Goal: Task Accomplishment & Management: Manage account settings

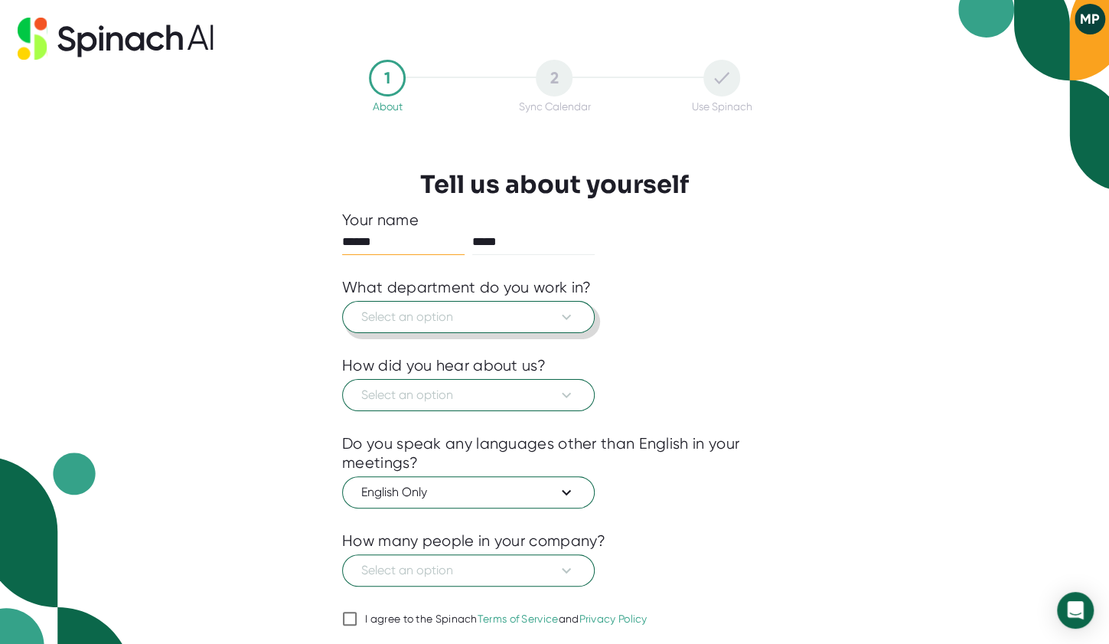
click at [453, 310] on span "Select an option" at bounding box center [468, 317] width 214 height 18
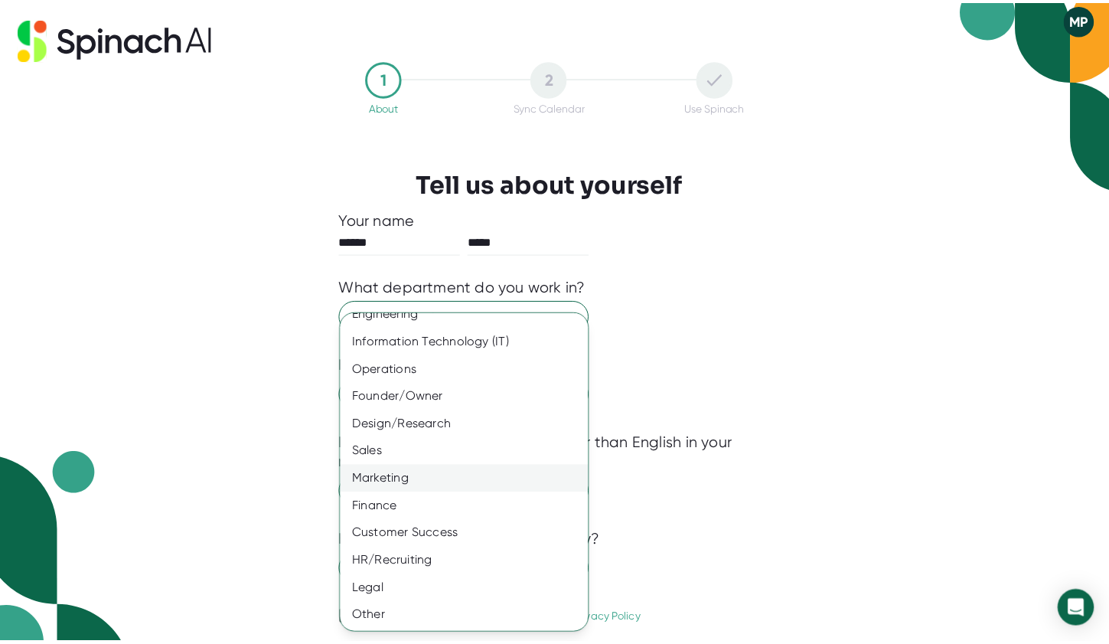
scroll to position [43, 0]
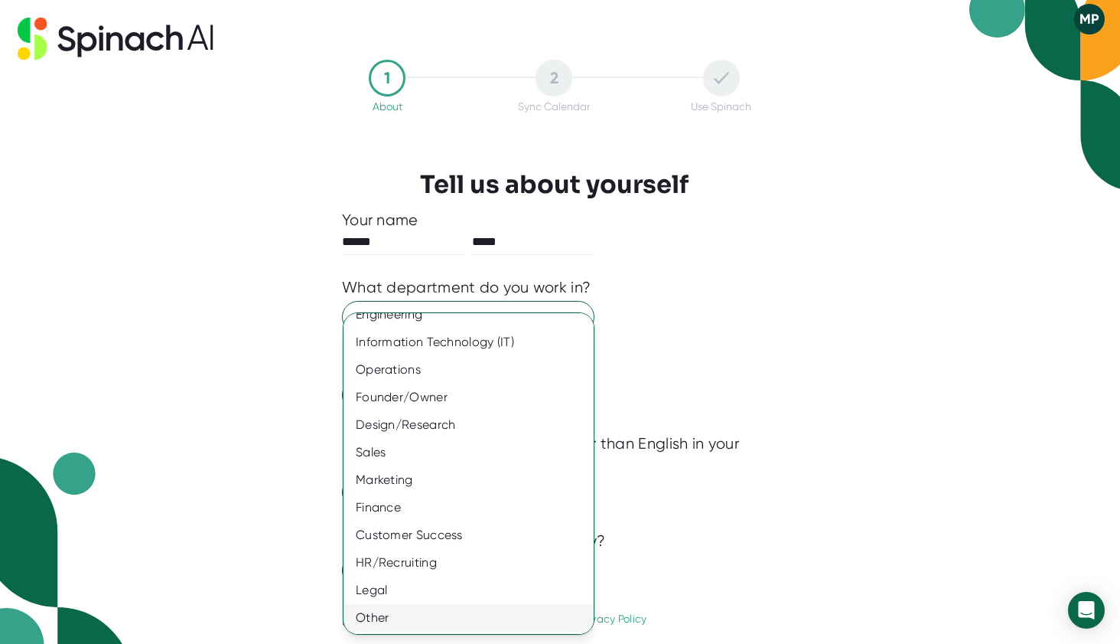
click at [406, 610] on div "Other" at bounding box center [475, 618] width 262 height 28
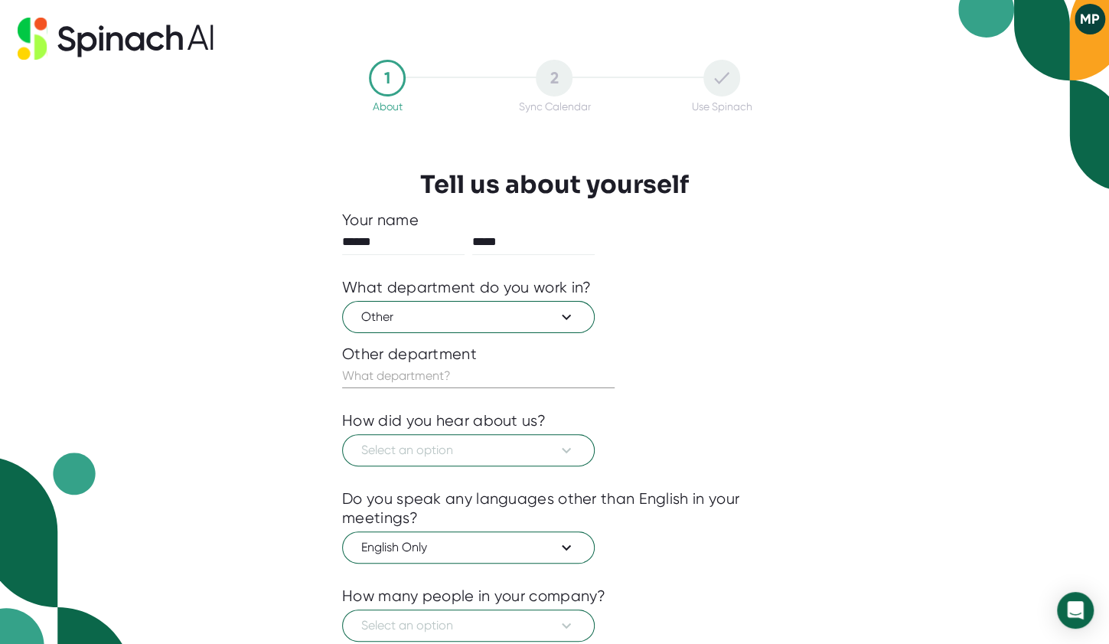
click at [425, 393] on div at bounding box center [554, 399] width 425 height 23
click at [433, 374] on input "text" at bounding box center [478, 376] width 272 height 24
click at [475, 442] on span "Select an option" at bounding box center [468, 450] width 214 height 18
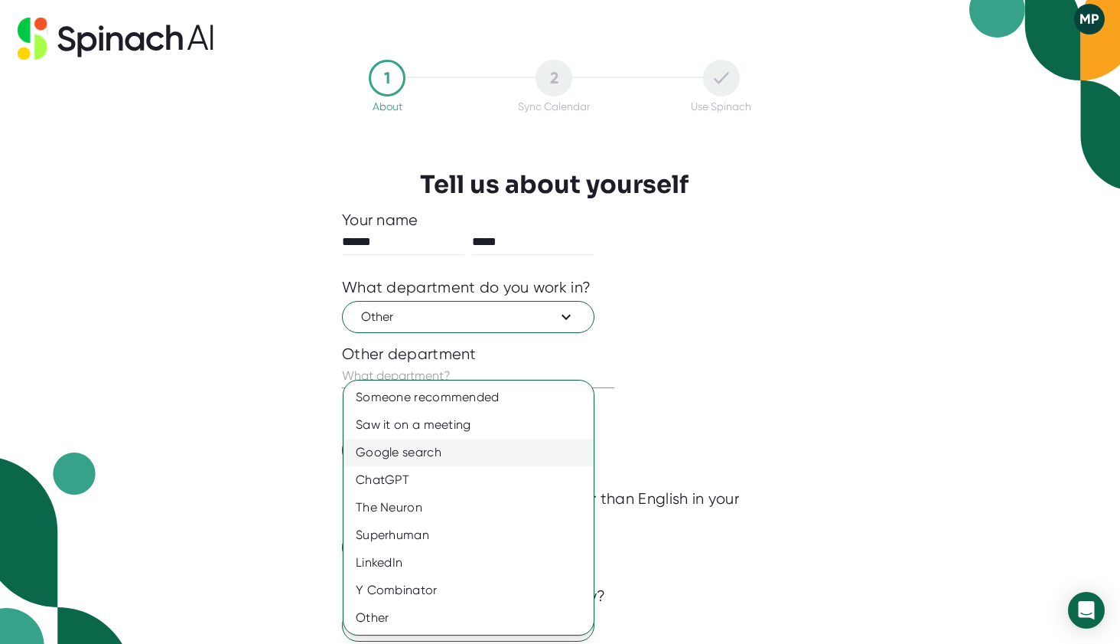
click at [436, 450] on div "Google search" at bounding box center [469, 453] width 250 height 28
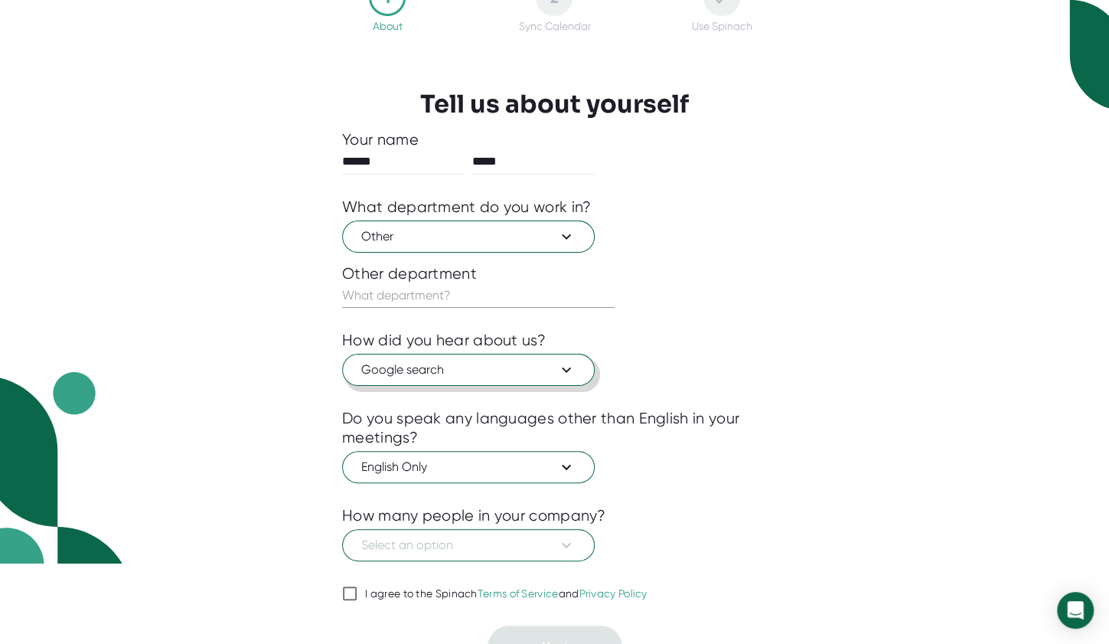
scroll to position [85, 0]
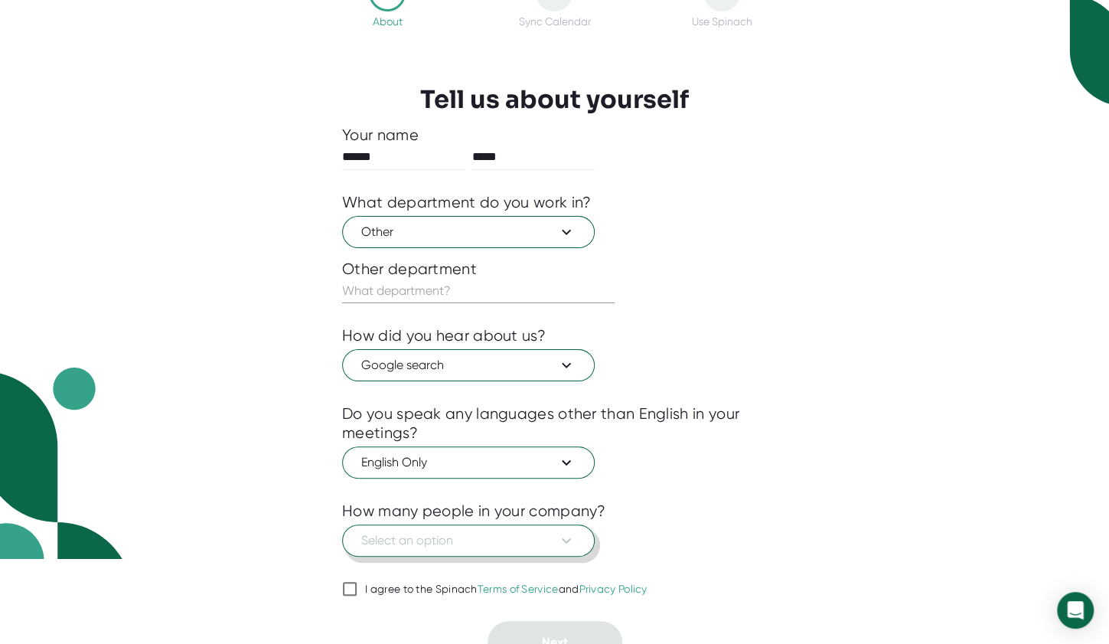
click at [445, 534] on span "Select an option" at bounding box center [468, 540] width 214 height 18
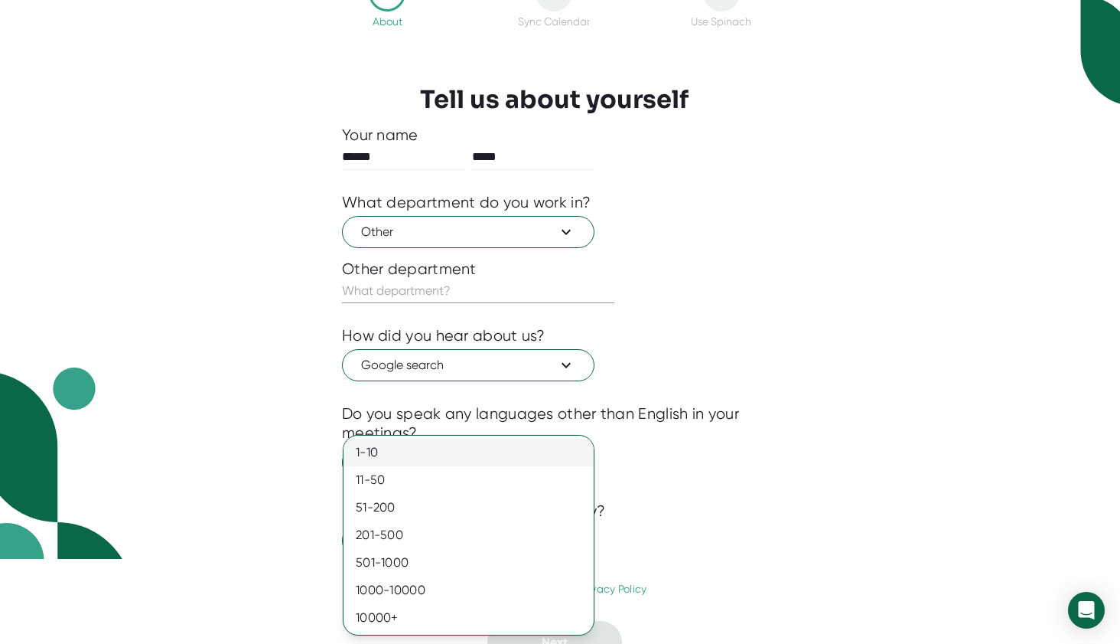
click at [381, 455] on div "1-10" at bounding box center [469, 453] width 250 height 28
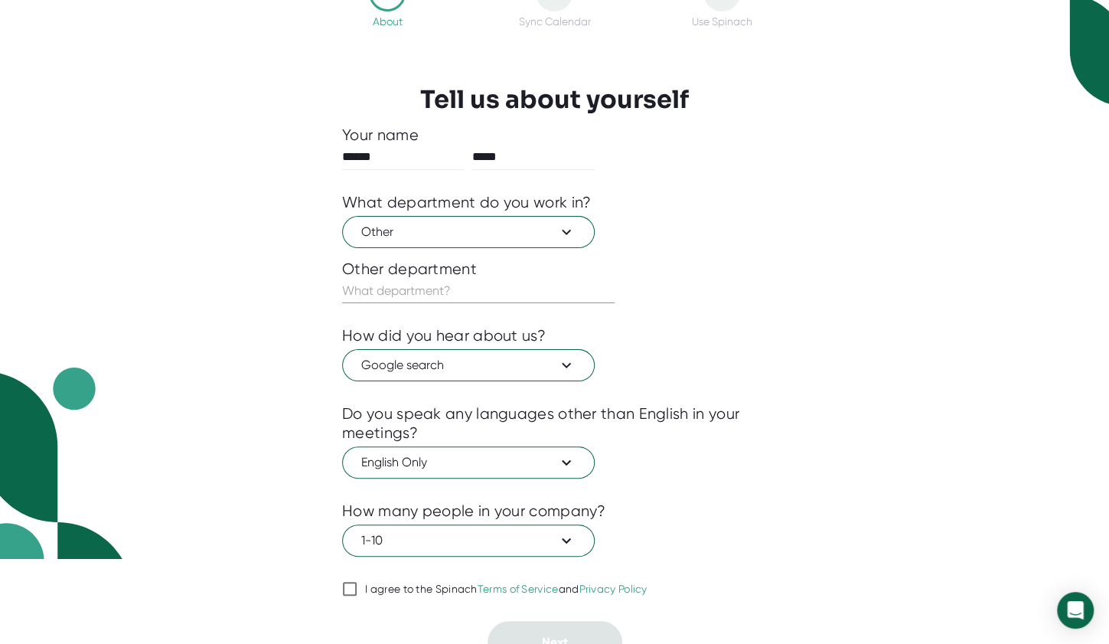
click at [377, 579] on label "I agree to the Spinach Terms of Service and Privacy Policy" at bounding box center [494, 588] width 305 height 18
click at [357, 579] on input "I agree to the Spinach Terms of Service and Privacy Policy" at bounding box center [349, 588] width 15 height 18
checkbox input "true"
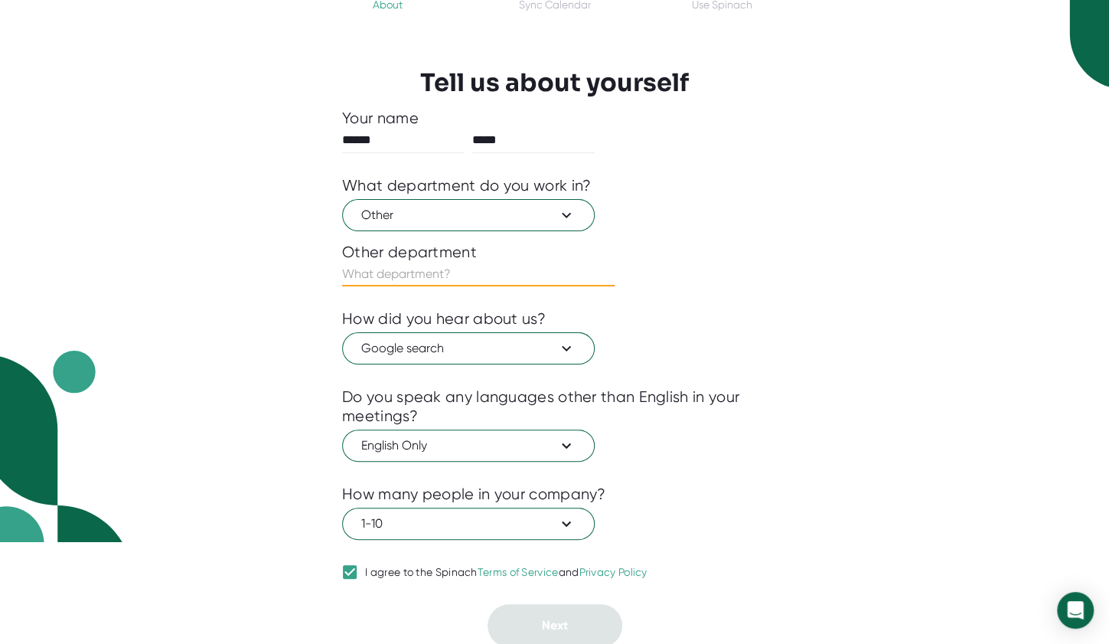
click at [409, 272] on input "text" at bounding box center [478, 274] width 272 height 24
type input "Housing"
click at [546, 610] on button "Next" at bounding box center [555, 625] width 135 height 43
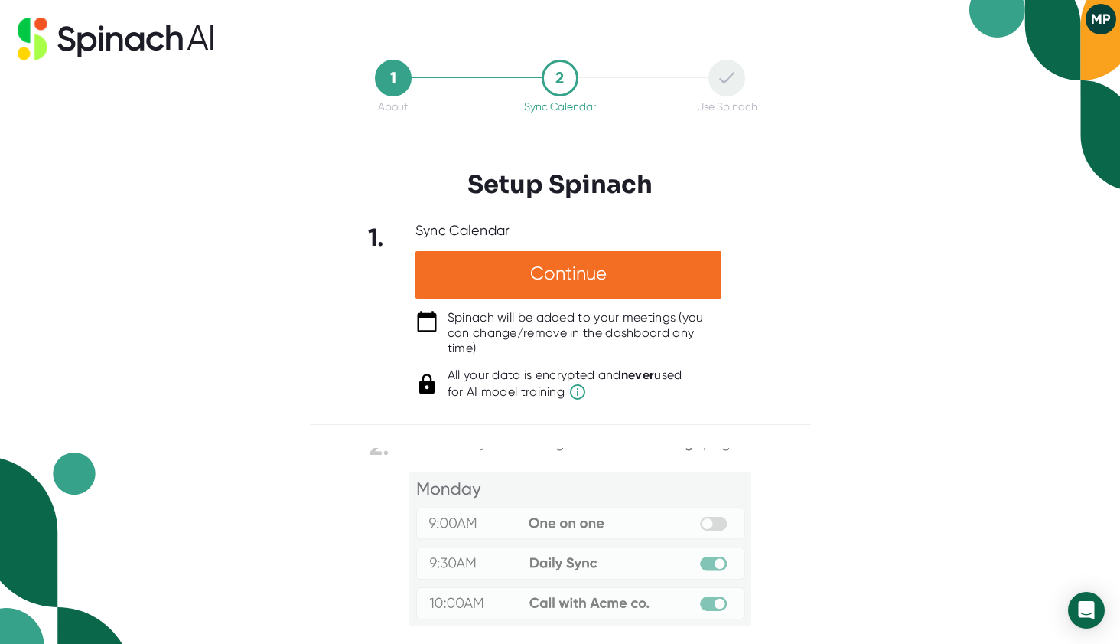
scroll to position [0, 0]
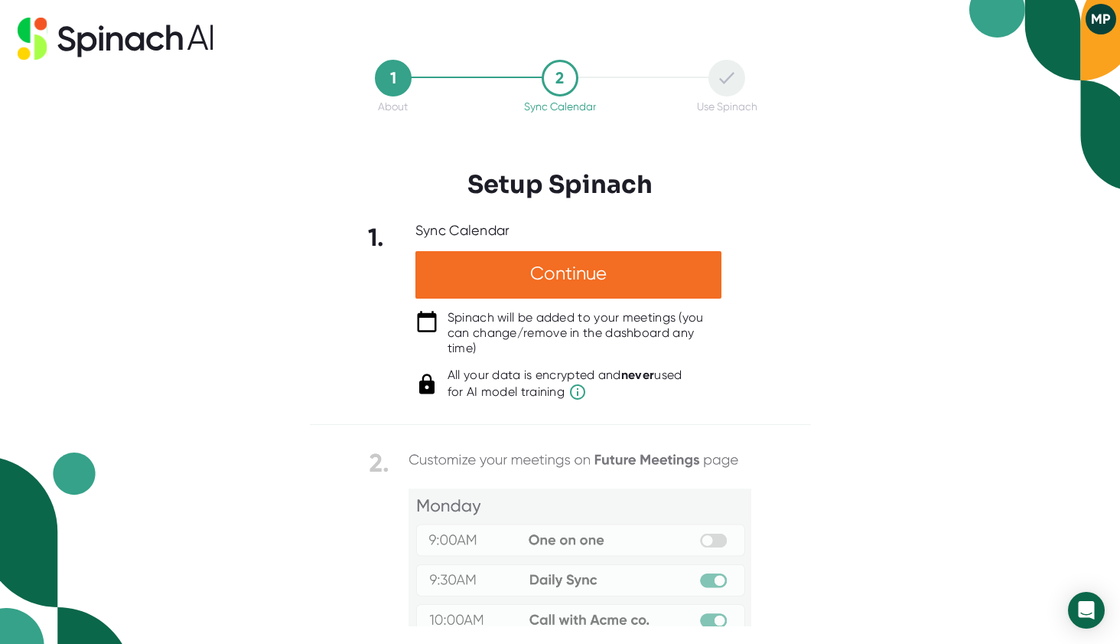
click at [1104, 16] on button "MP" at bounding box center [1101, 19] width 31 height 31
click at [152, 38] on div at bounding box center [560, 322] width 1120 height 644
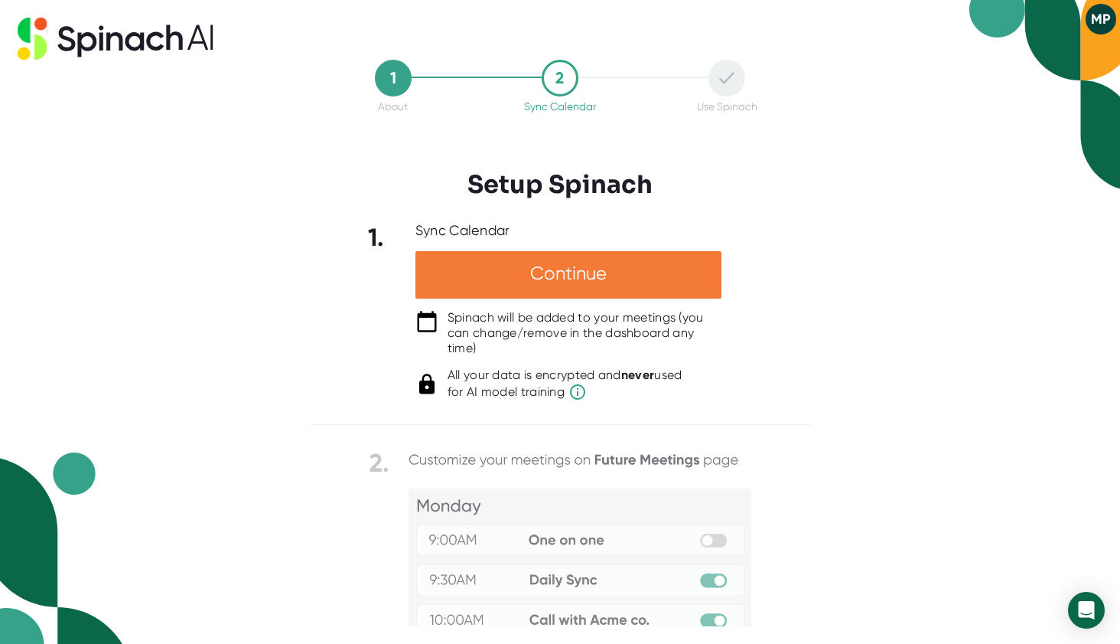
click at [573, 269] on div "Continue" at bounding box center [569, 274] width 306 height 47
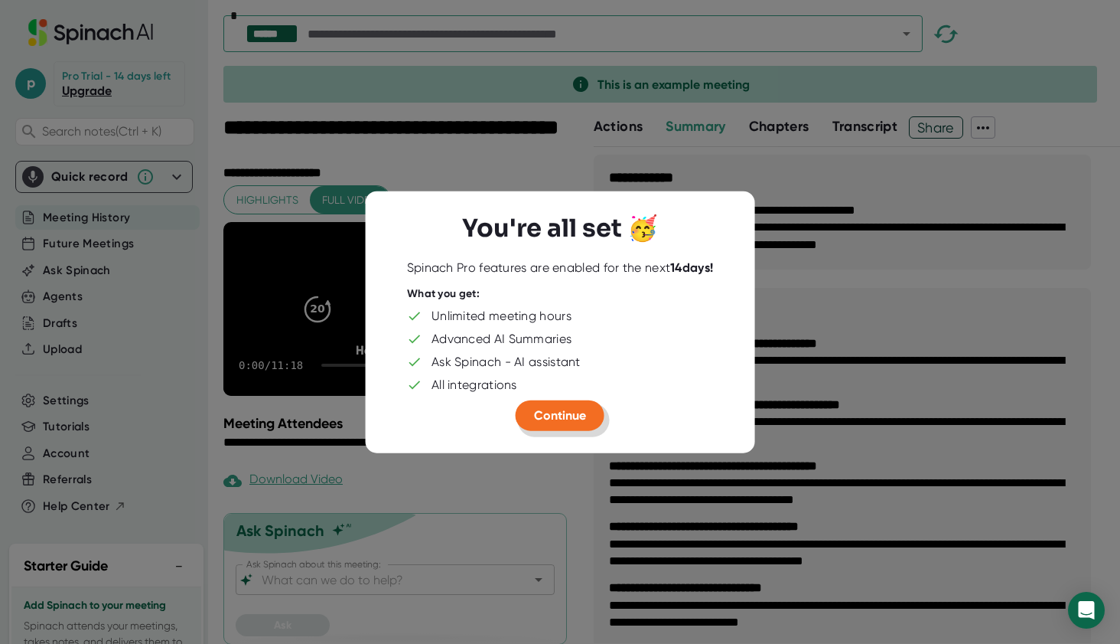
click at [557, 413] on span "Continue" at bounding box center [560, 414] width 52 height 15
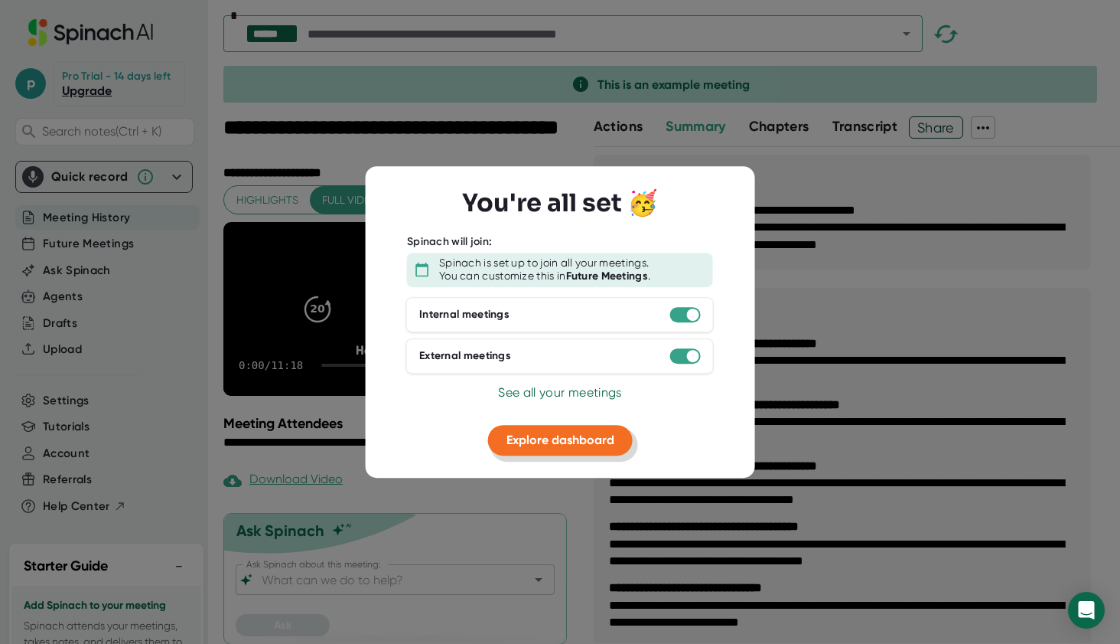
click at [534, 432] on span "Explore dashboard" at bounding box center [561, 439] width 108 height 15
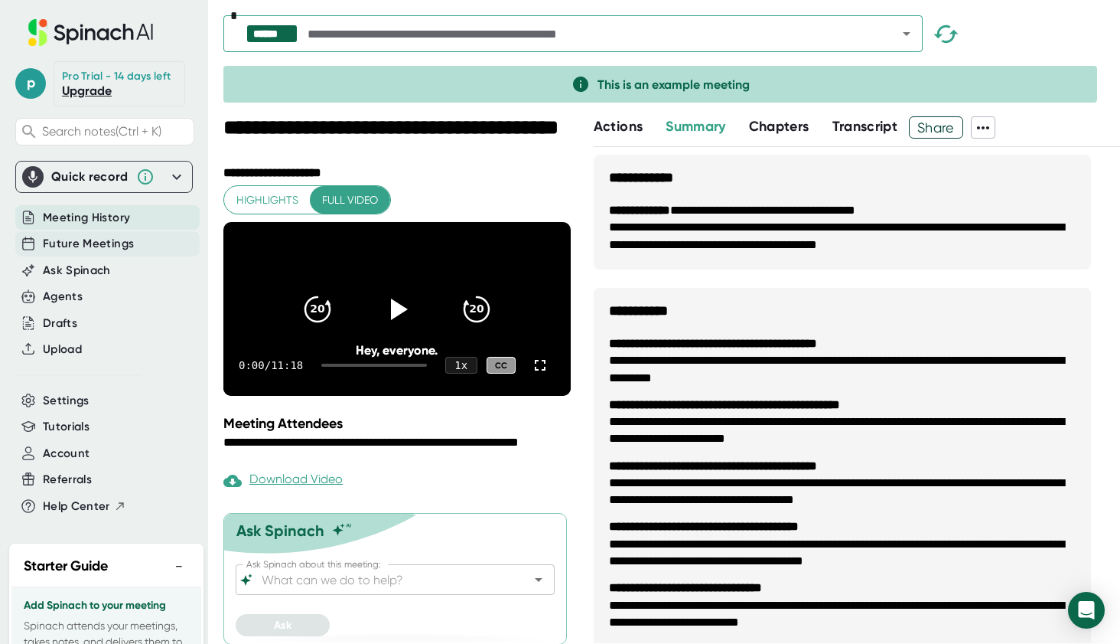
click at [85, 253] on span "Future Meetings" at bounding box center [88, 244] width 91 height 18
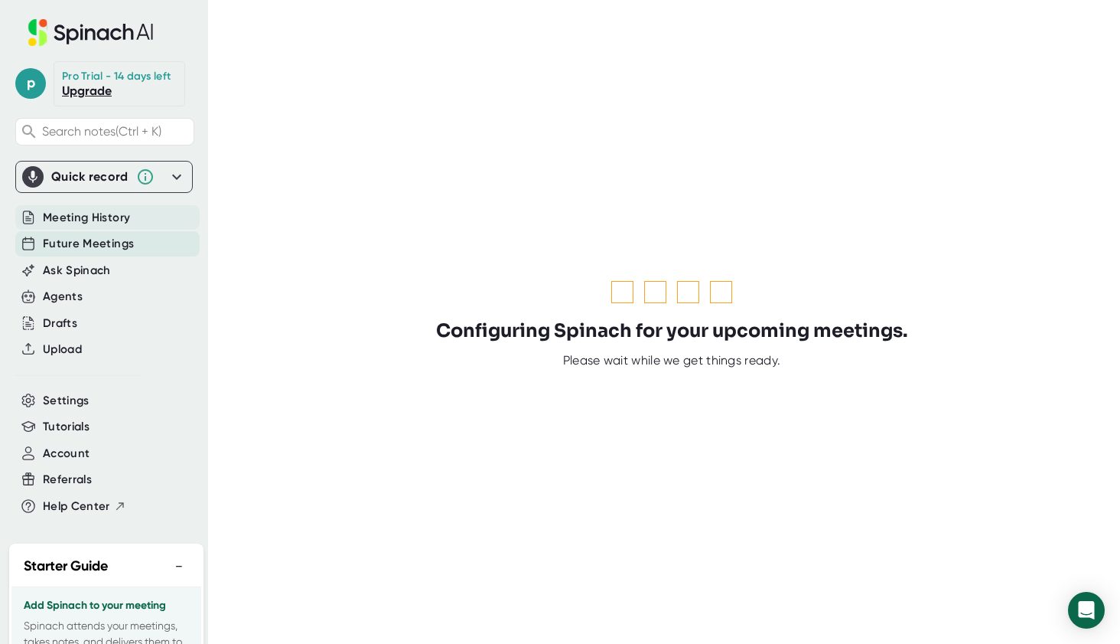
click at [52, 227] on span "Meeting History" at bounding box center [86, 218] width 87 height 18
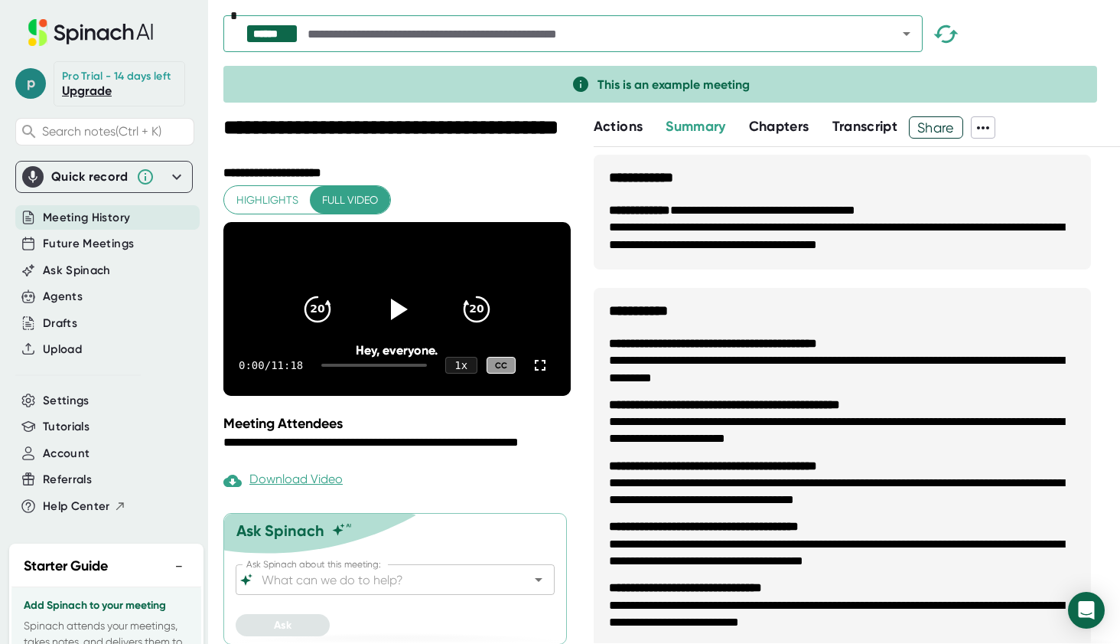
click at [17, 93] on span "p" at bounding box center [30, 83] width 31 height 31
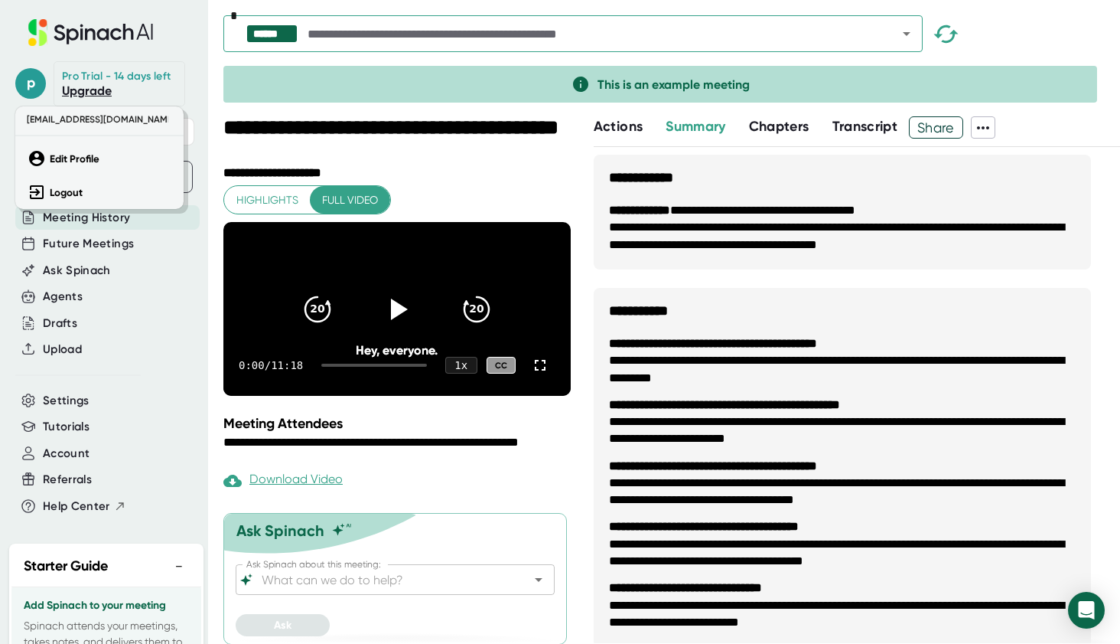
click at [631, 126] on div at bounding box center [560, 322] width 1120 height 644
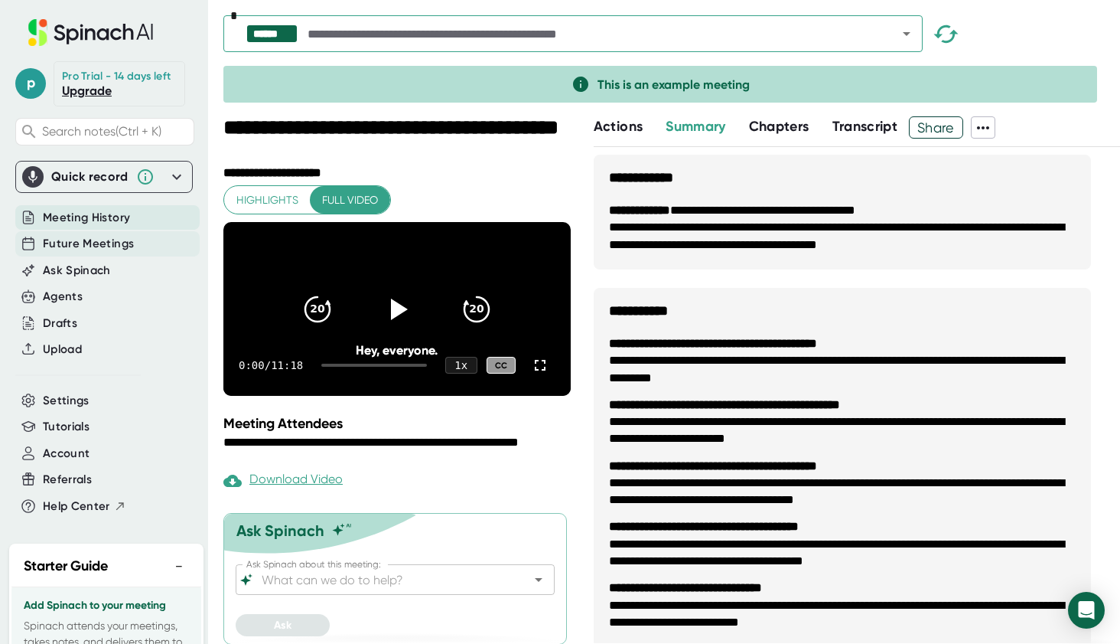
click at [93, 253] on span "Future Meetings" at bounding box center [88, 244] width 91 height 18
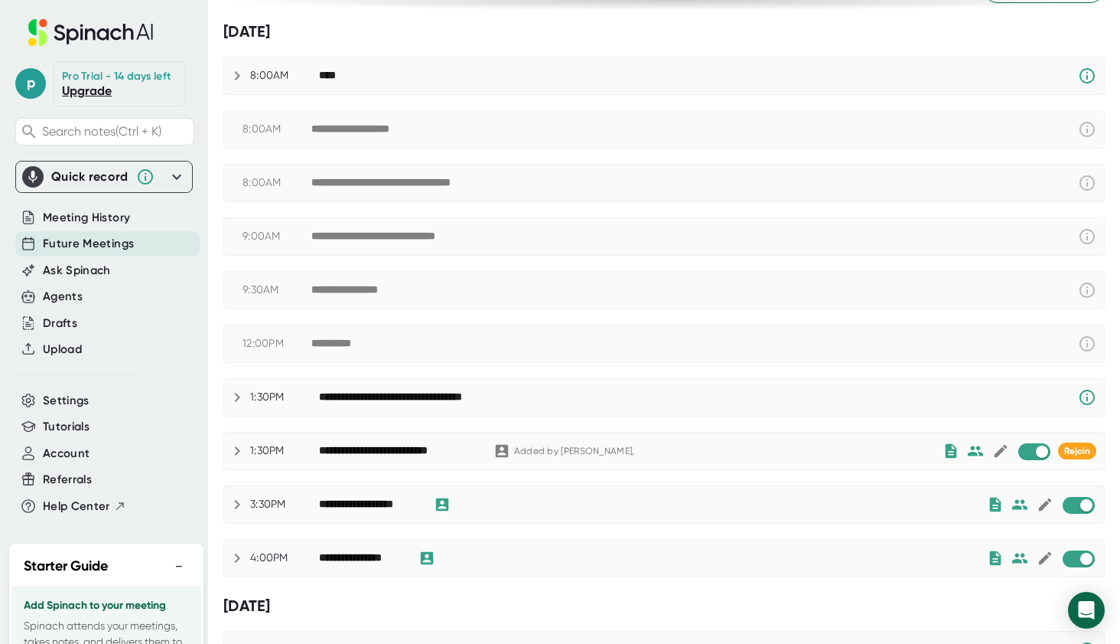
scroll to position [92, 0]
click at [479, 494] on div "**********" at bounding box center [653, 503] width 668 height 18
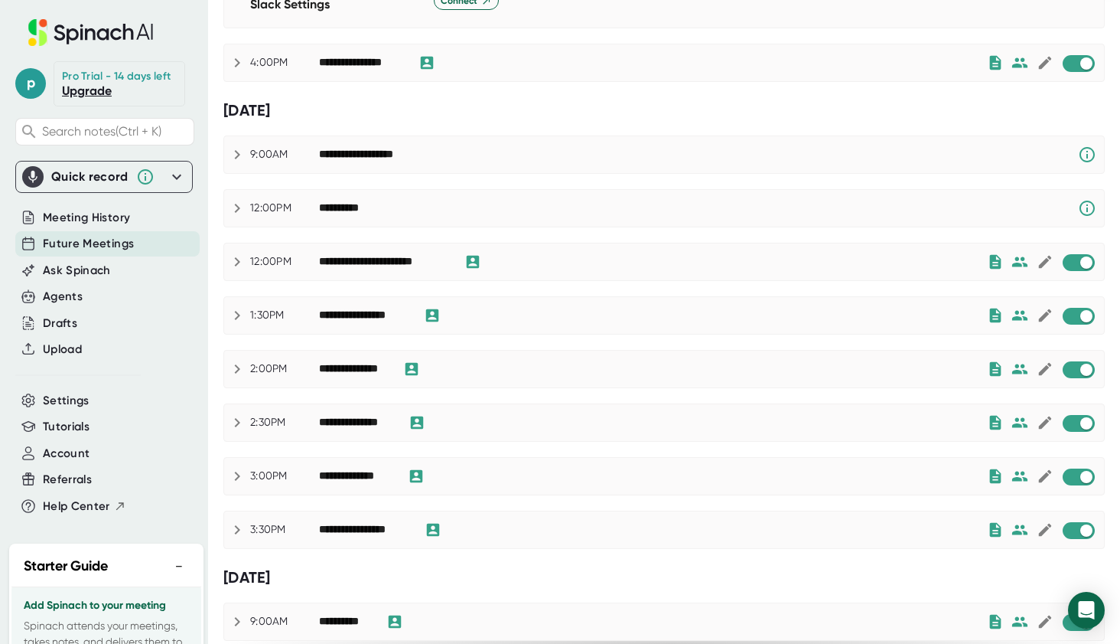
scroll to position [985, 0]
